Goal: Information Seeking & Learning: Learn about a topic

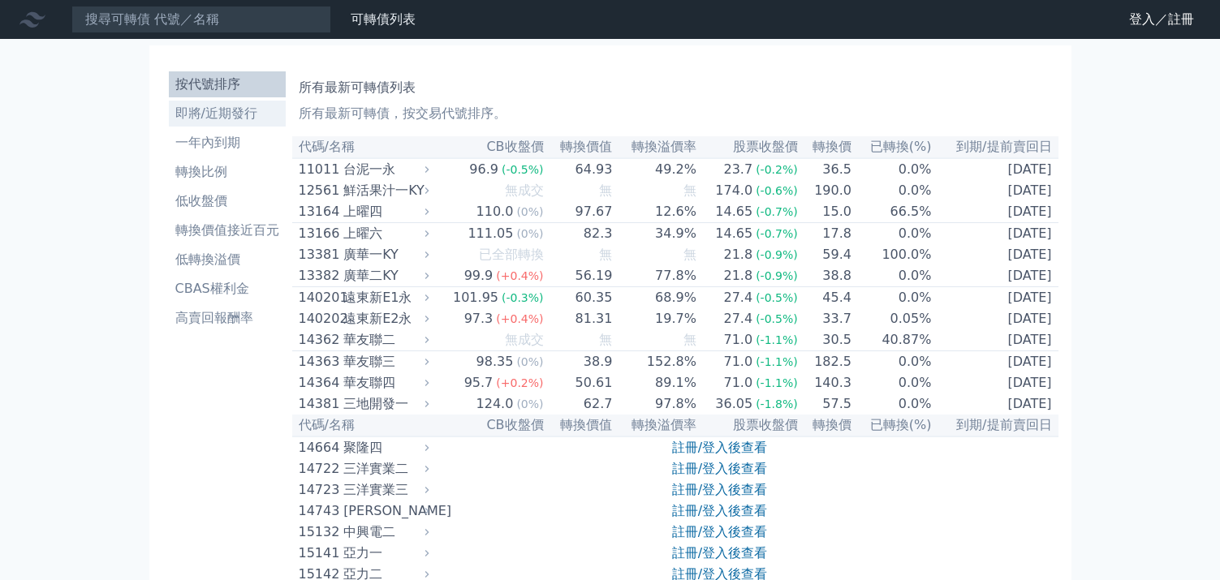
click at [195, 119] on li "即將/近期發行" at bounding box center [227, 113] width 117 height 19
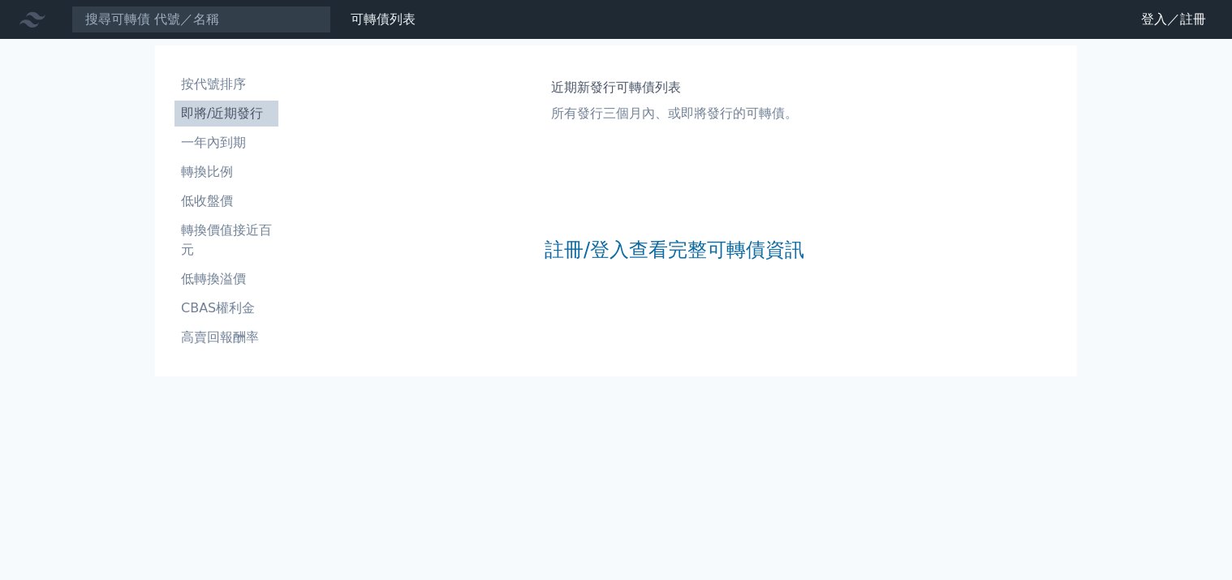
click at [610, 236] on div "註冊/登入查看完整可轉債資訊" at bounding box center [675, 250] width 260 height 214
click at [666, 245] on link "註冊/登入查看完整可轉債資訊" at bounding box center [675, 250] width 260 height 26
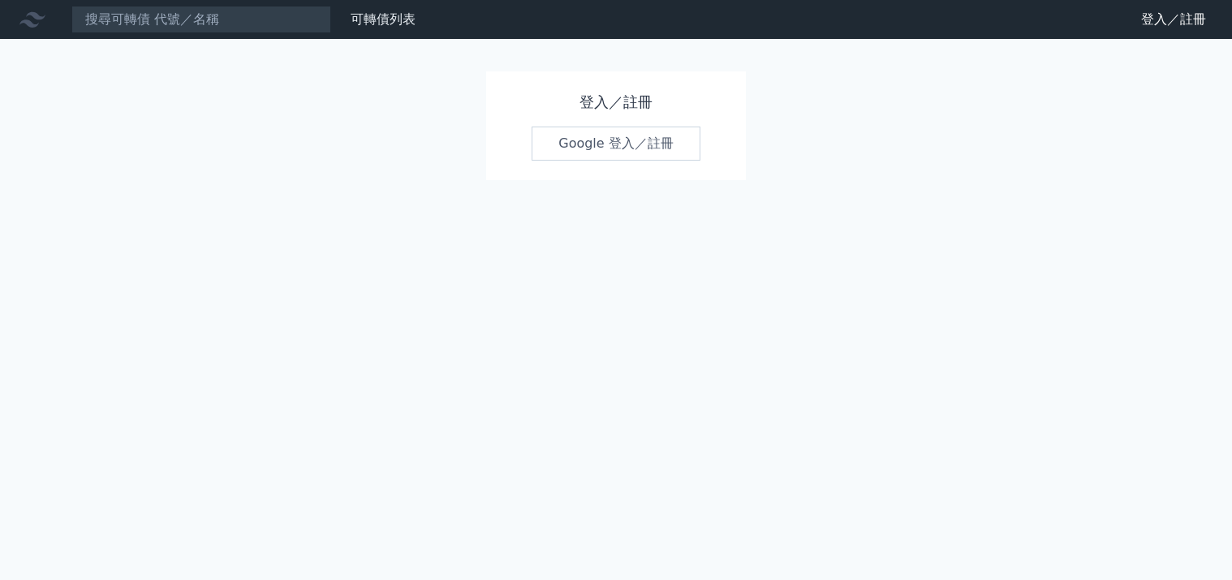
click at [561, 146] on link "Google 登入／註冊" at bounding box center [616, 144] width 169 height 34
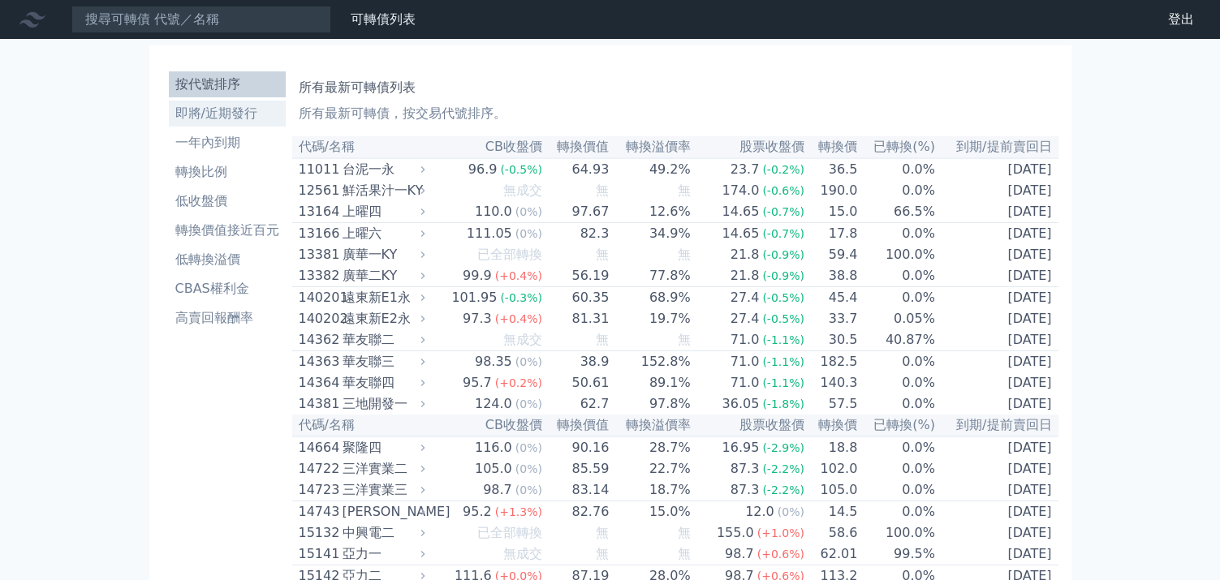
click at [241, 110] on li "即將/近期發行" at bounding box center [227, 113] width 117 height 19
